Goal: Consume media (video, audio)

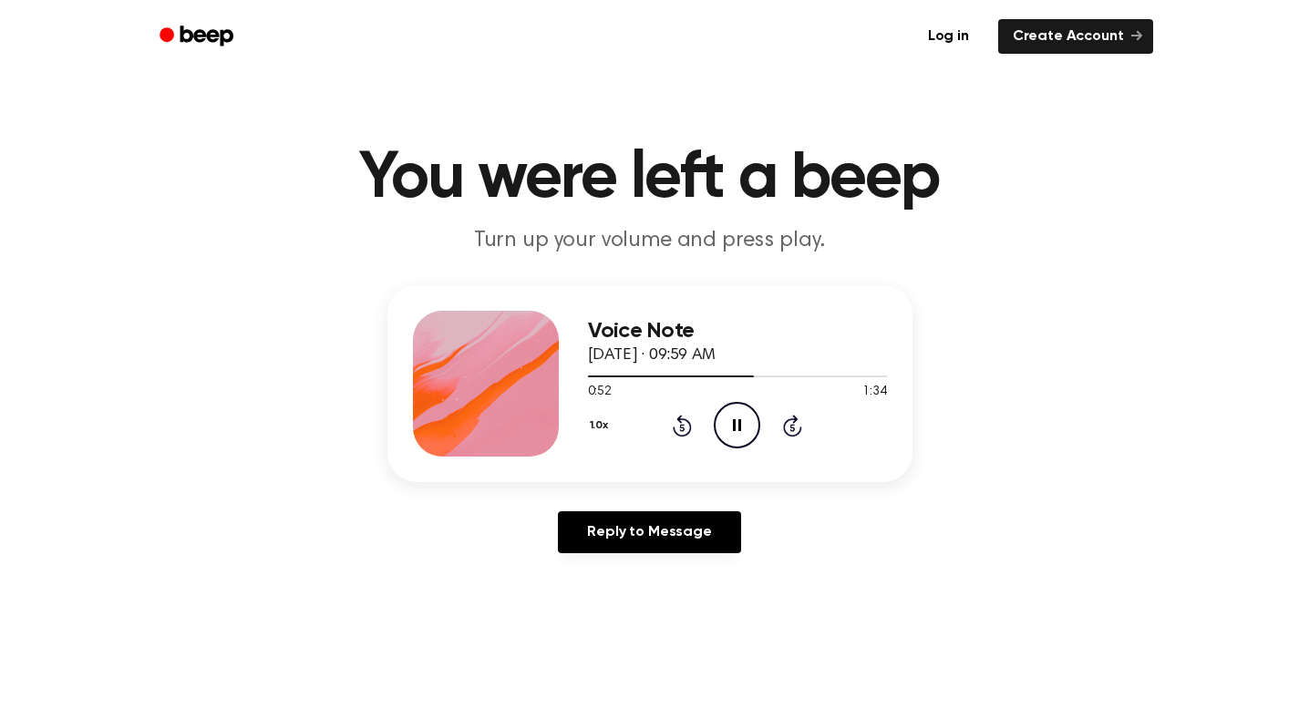
click at [688, 425] on icon at bounding box center [682, 426] width 19 height 22
click at [689, 425] on icon at bounding box center [682, 426] width 19 height 22
click at [1036, 398] on div "Voice Note [DATE] · 09:59 AM 0:39 1:34 Your browser does not support the [objec…" at bounding box center [649, 426] width 1255 height 283
click at [1036, 398] on div "Voice Note [DATE] · 09:59 AM 0:58 1:34 Your browser does not support the [objec…" at bounding box center [649, 426] width 1255 height 283
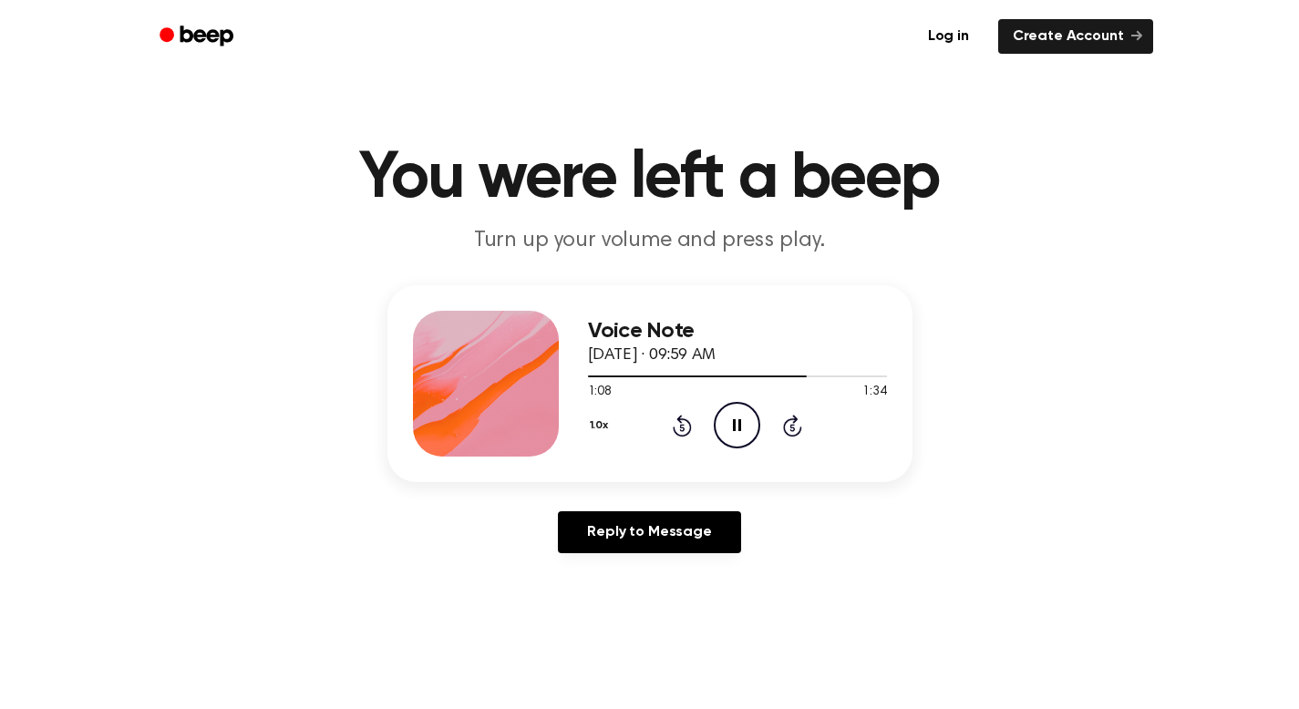
click at [737, 431] on icon "Pause Audio" at bounding box center [737, 425] width 46 height 46
click at [736, 431] on icon "Play Audio" at bounding box center [737, 425] width 46 height 46
click at [1065, 460] on div "Voice Note [DATE] · 09:59 AM 1:10 1:34 Your browser does not support the [objec…" at bounding box center [649, 426] width 1255 height 283
click at [736, 427] on icon "Pause Audio" at bounding box center [737, 425] width 46 height 46
